Goal: Find specific page/section: Find specific page/section

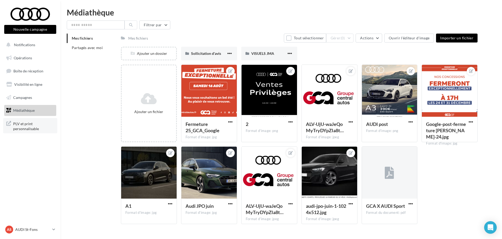
click at [24, 128] on span "PLV et print personnalisable" at bounding box center [33, 125] width 41 height 11
click at [39, 232] on p "AUDI St-Fons" at bounding box center [32, 229] width 35 height 5
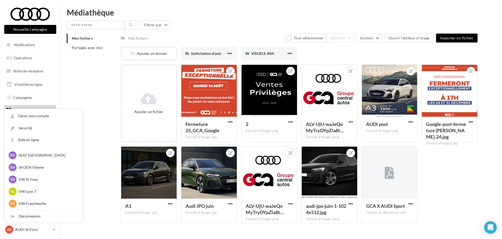
scroll to position [73, 0]
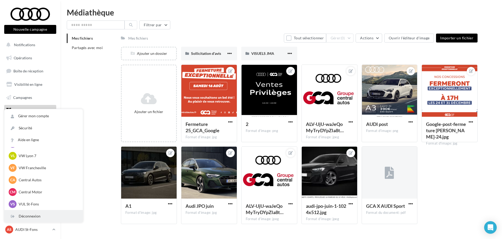
click at [38, 219] on div "Déconnexion" at bounding box center [43, 217] width 78 height 12
